Goal: Entertainment & Leisure: Browse casually

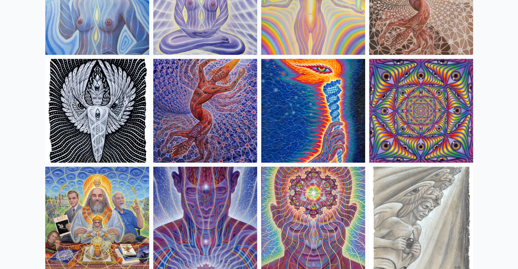
scroll to position [669, 0]
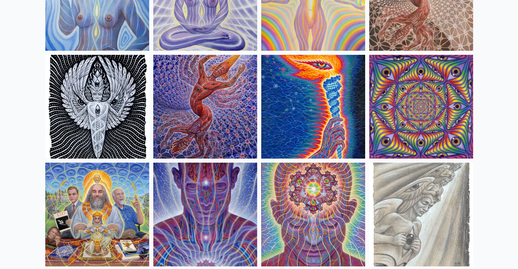
click at [448, 102] on img at bounding box center [421, 107] width 104 height 104
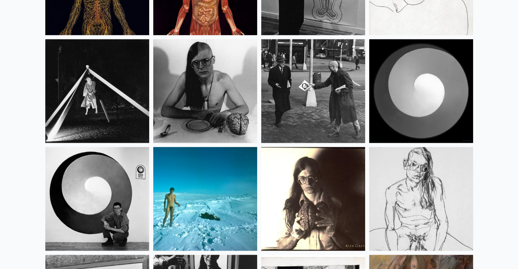
scroll to position [8660, 0]
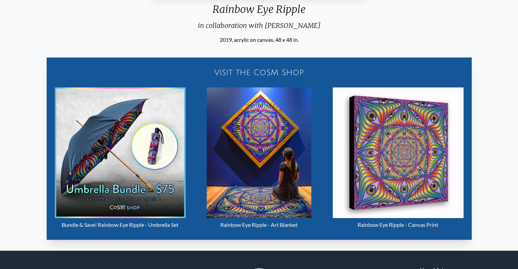
scroll to position [286, 0]
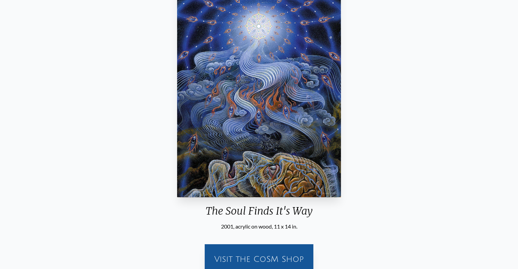
scroll to position [82, 0]
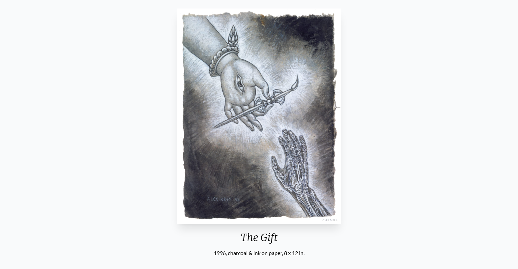
scroll to position [69, 0]
